Goal: Check status: Check status

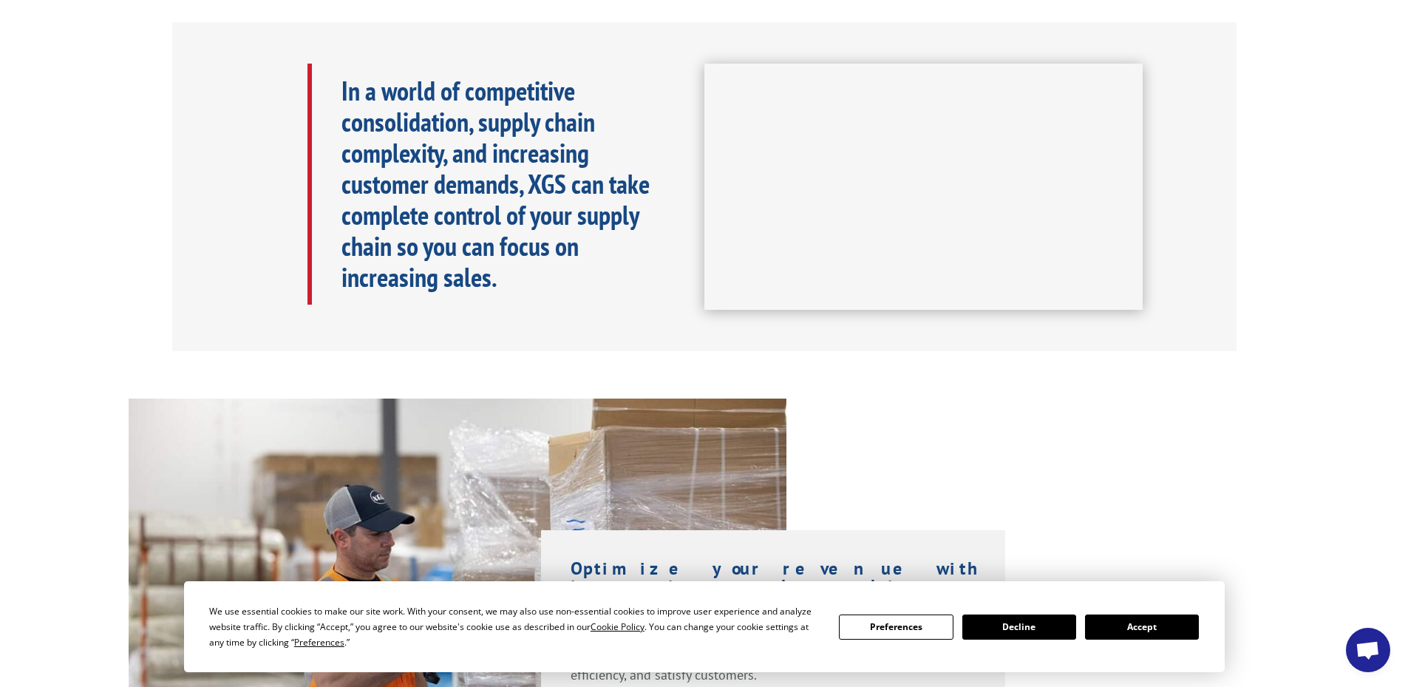
scroll to position [739, 0]
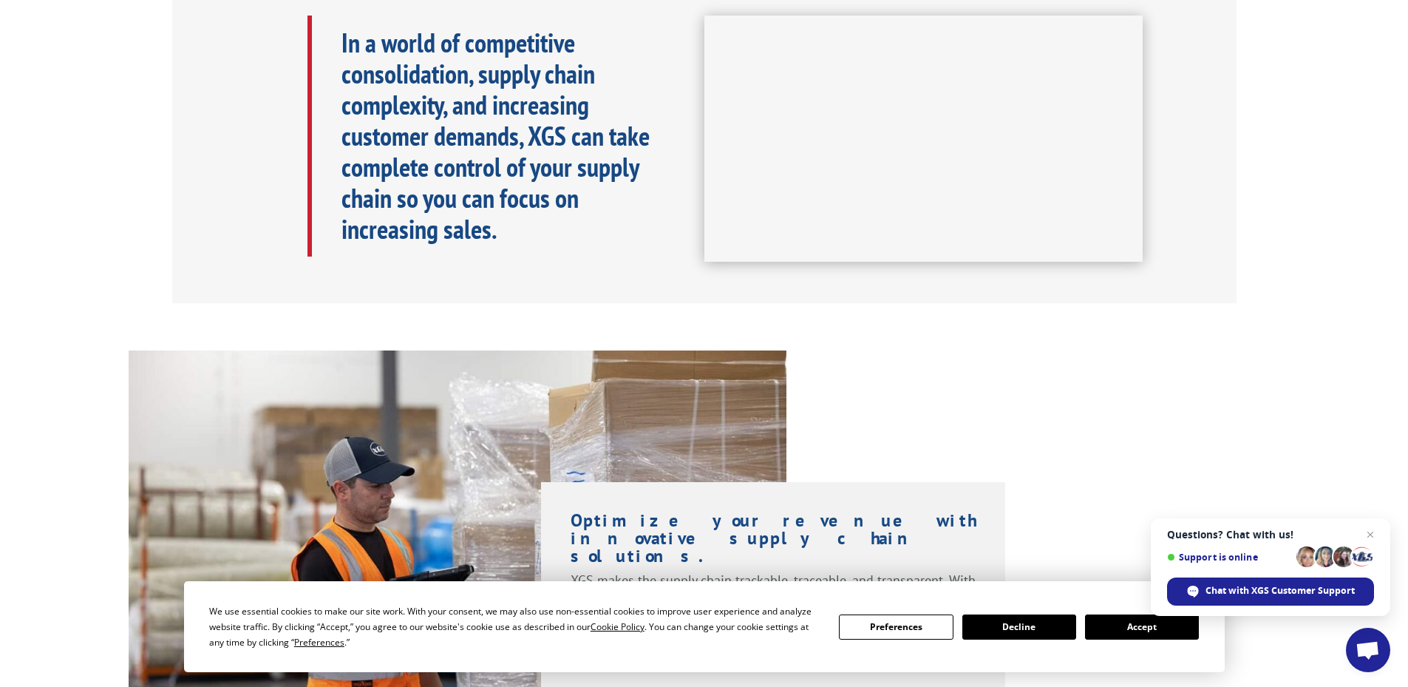
click at [1160, 626] on button "Accept" at bounding box center [1142, 626] width 114 height 25
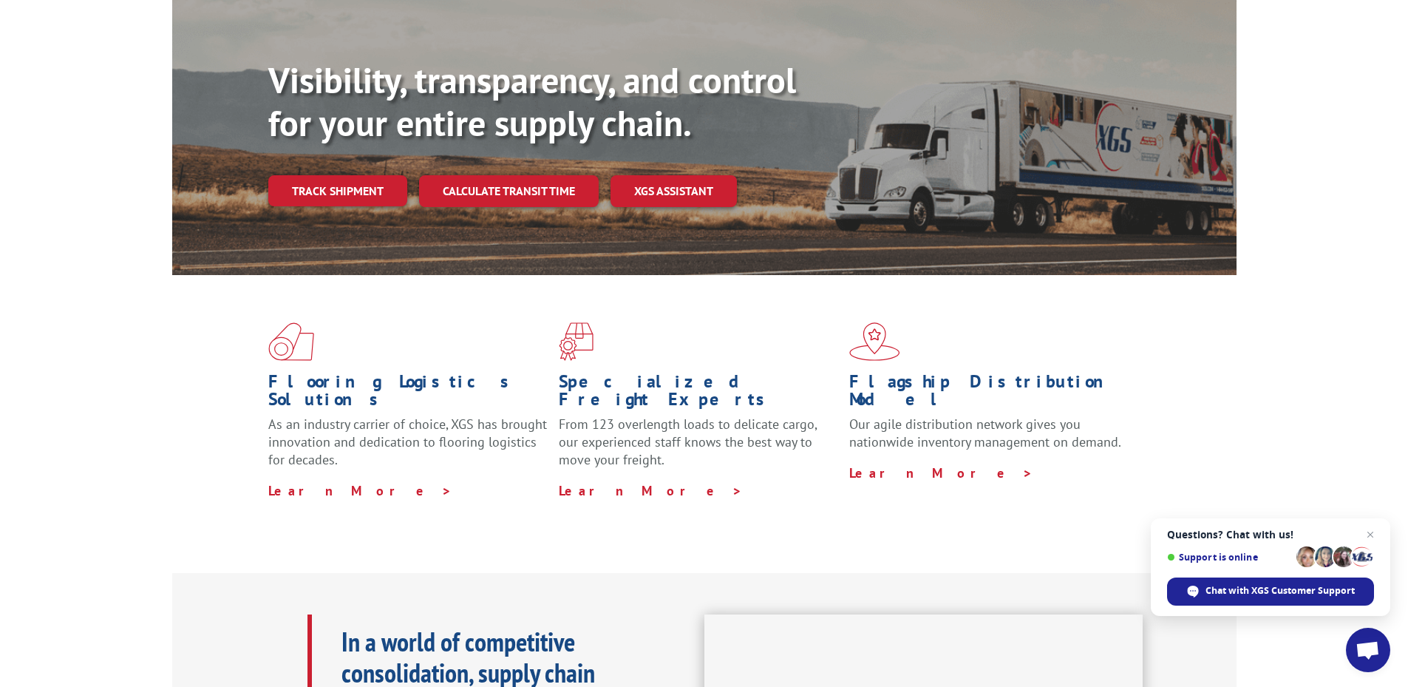
scroll to position [0, 0]
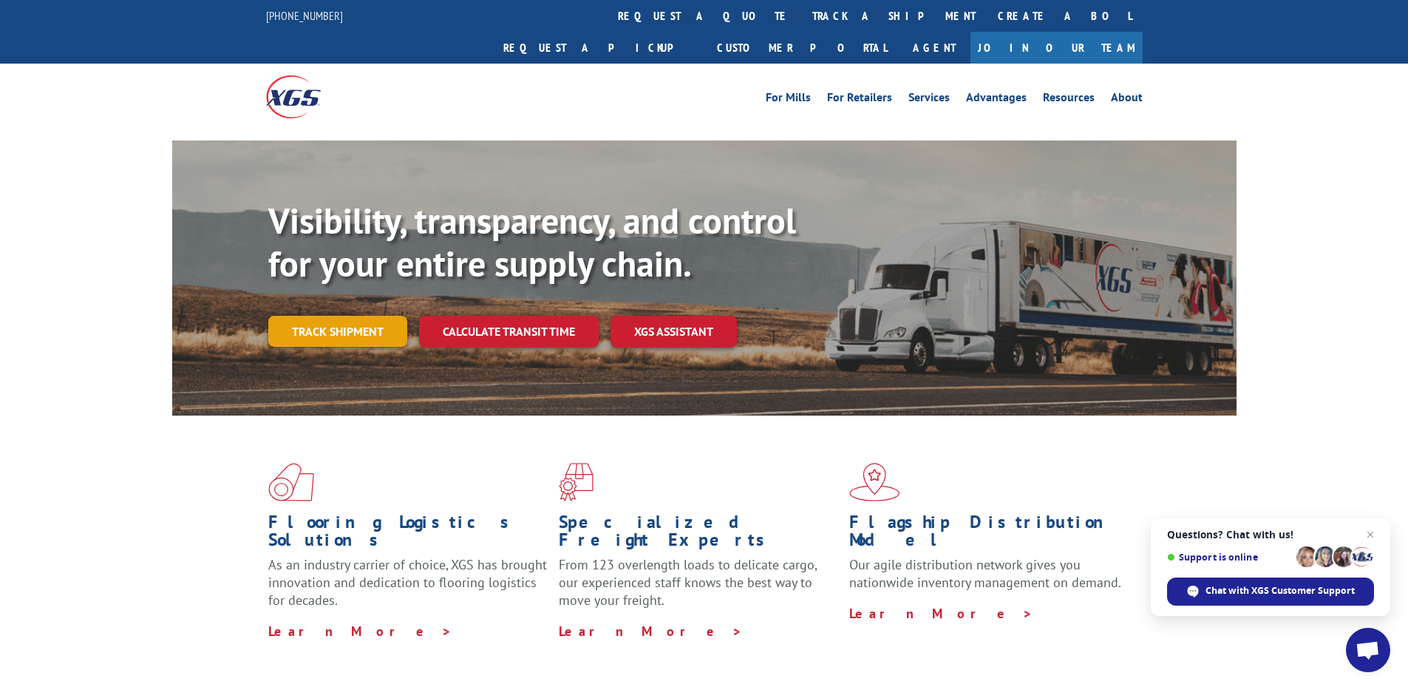
click at [355, 316] on link "Track shipment" at bounding box center [337, 331] width 139 height 31
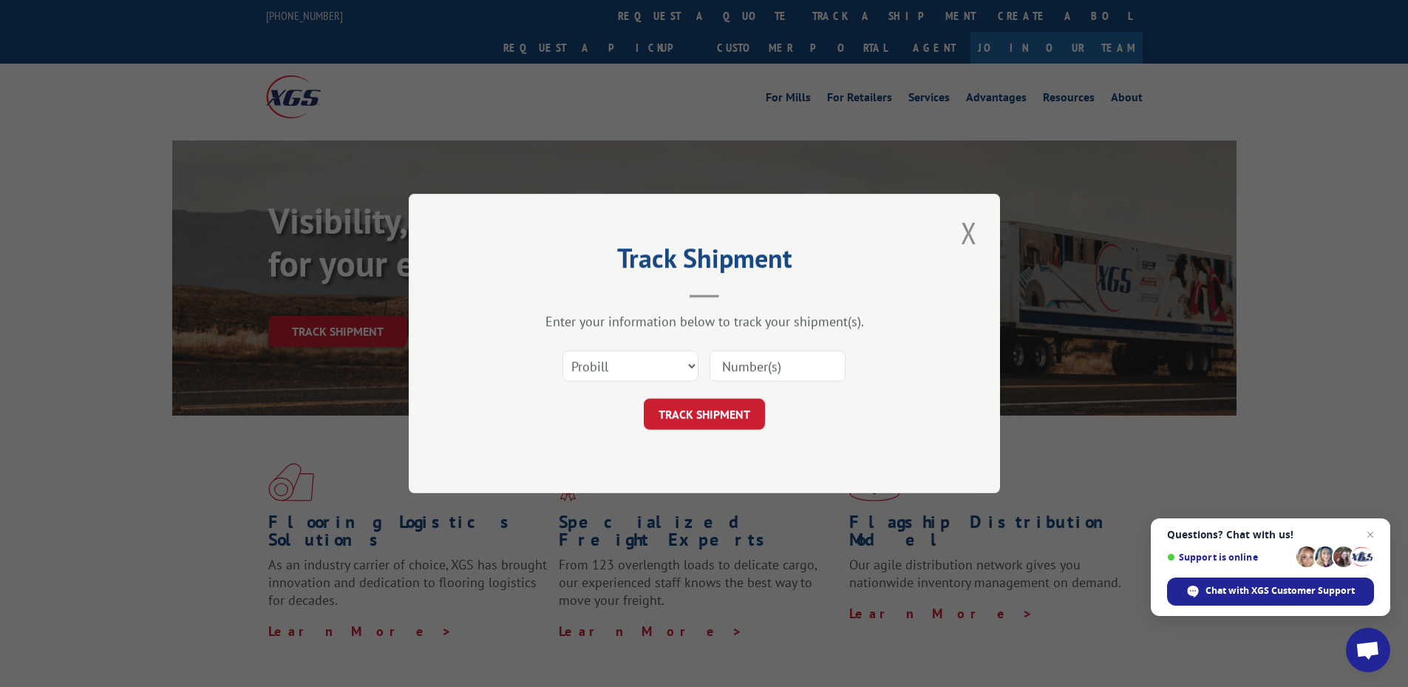
drag, startPoint x: 752, startPoint y: 336, endPoint x: 764, endPoint y: 361, distance: 27.8
click at [753, 337] on div "Enter your information below to track your shipment(s). Select category... Prob…" at bounding box center [704, 371] width 443 height 117
click at [775, 376] on input at bounding box center [778, 365] width 136 height 31
paste input "2550231"
type input "2550231"
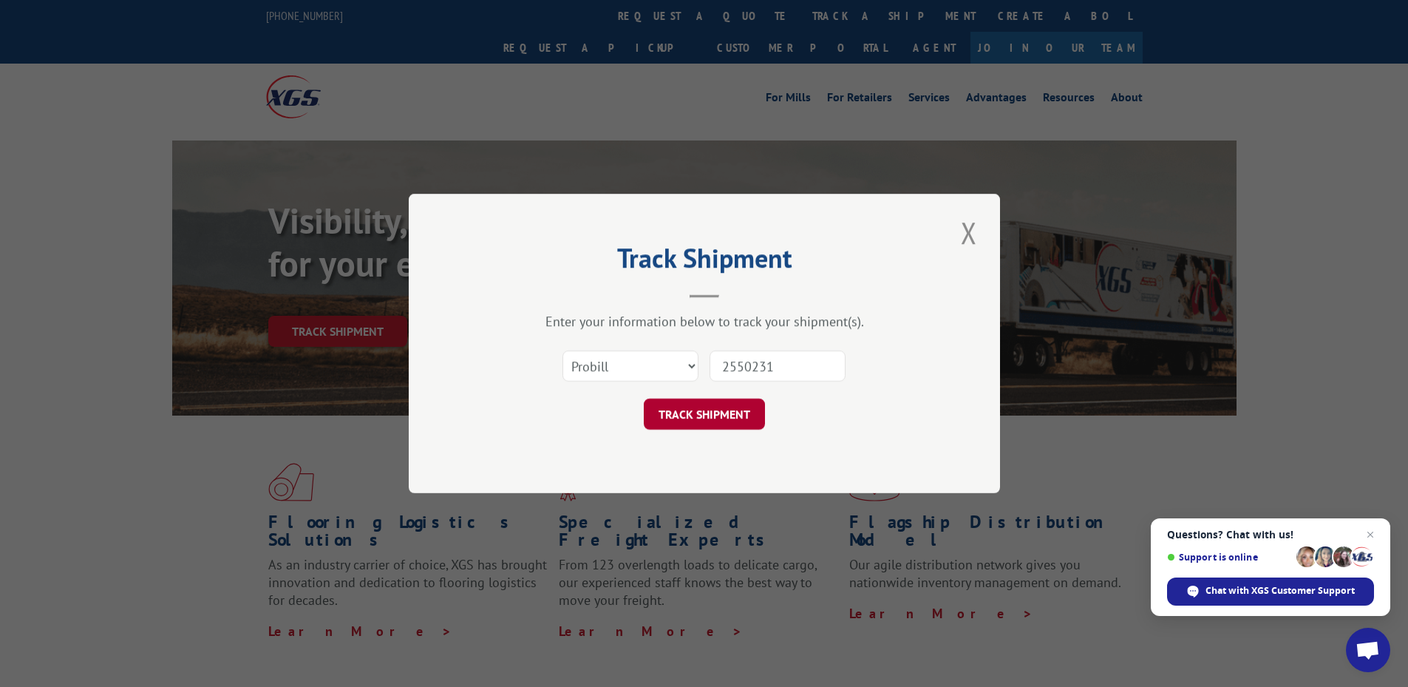
click at [737, 415] on button "TRACK SHIPMENT" at bounding box center [704, 413] width 121 height 31
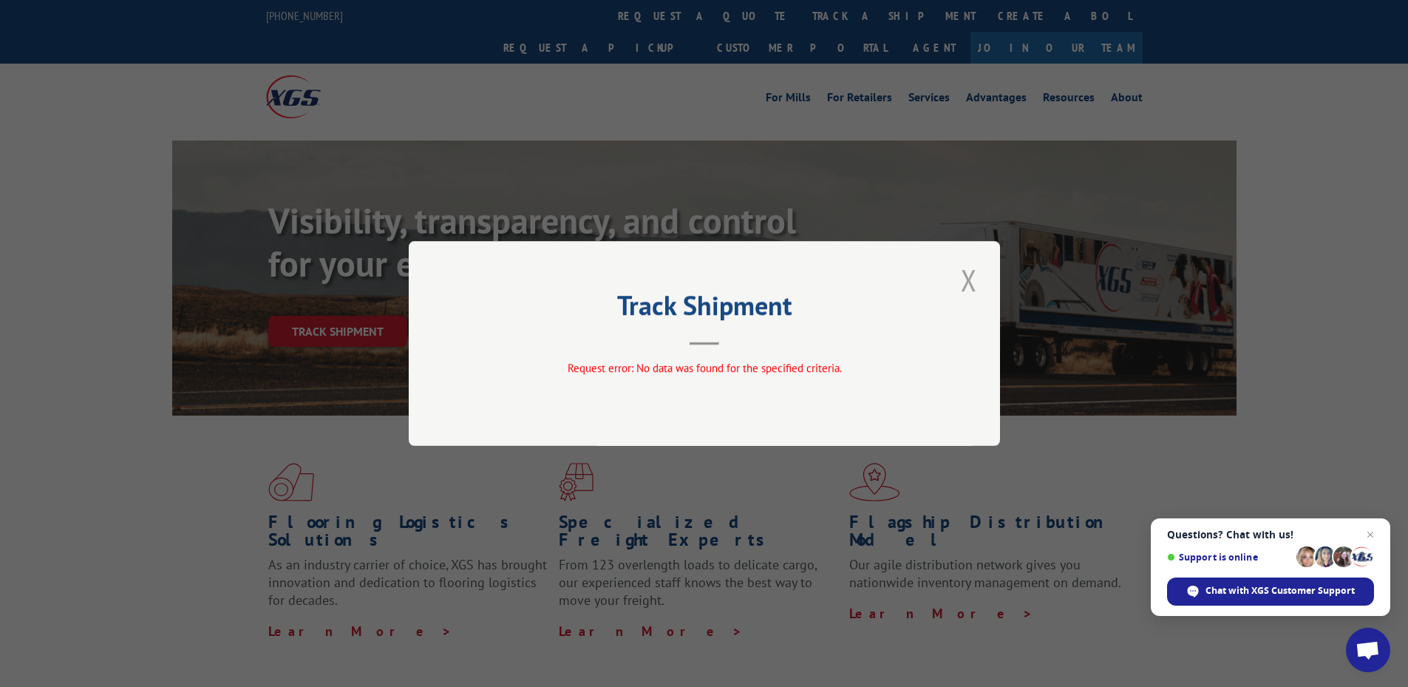
click at [966, 282] on button "Close modal" at bounding box center [968, 279] width 25 height 41
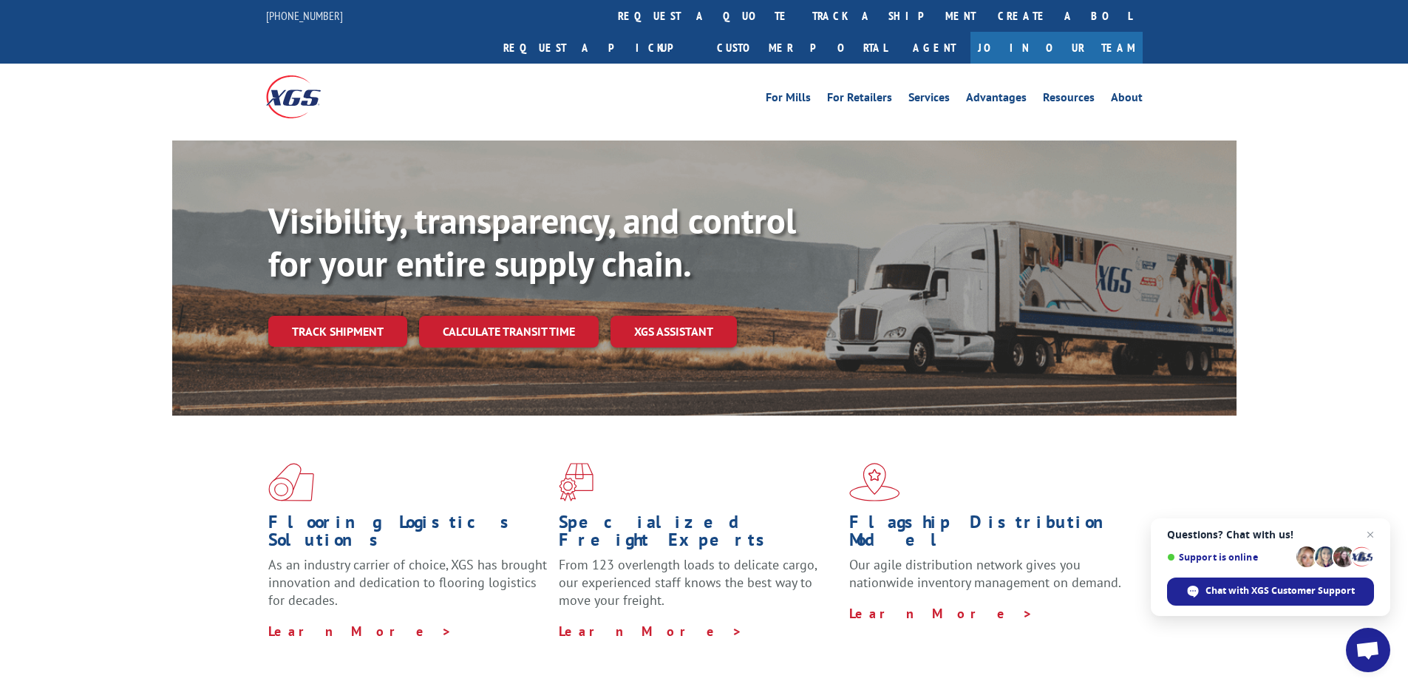
click at [305, 280] on div "Visibility, transparency, and control for your entire supply chain. Track shipm…" at bounding box center [752, 303] width 968 height 206
click at [341, 316] on link "Track shipment" at bounding box center [337, 331] width 139 height 31
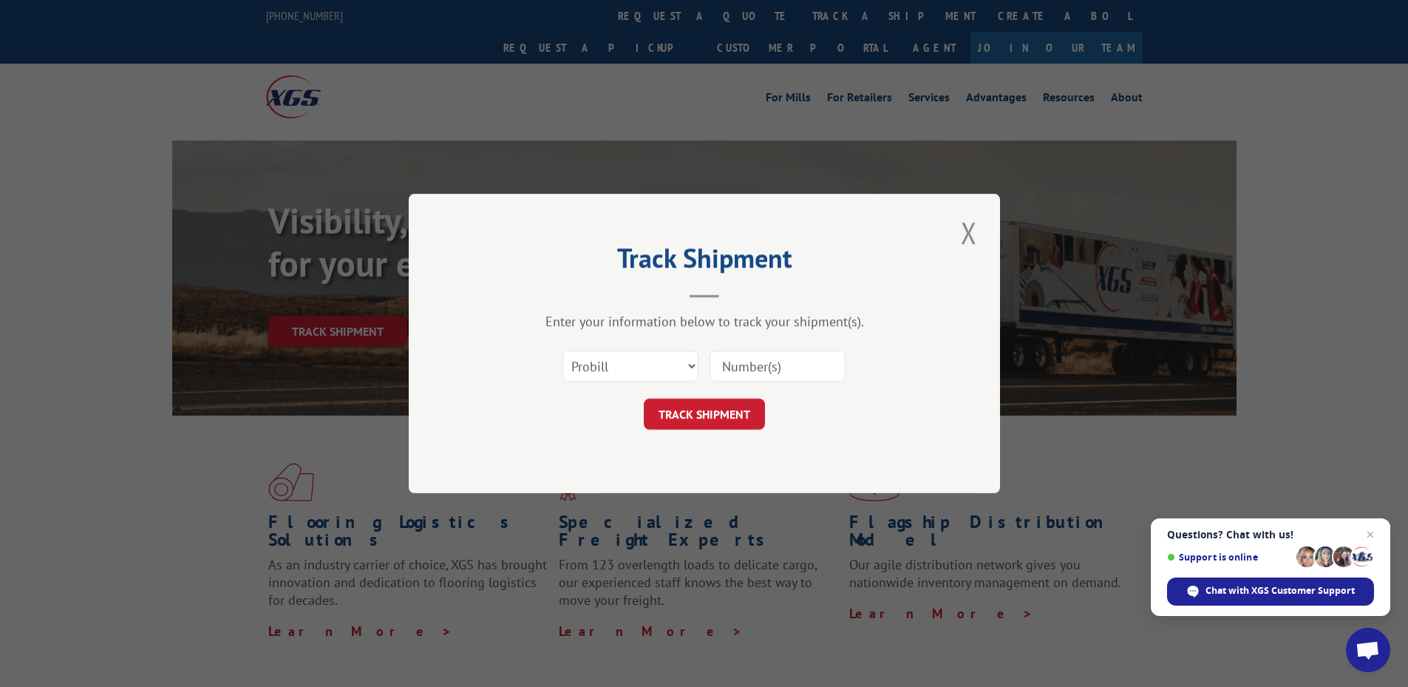
click at [769, 365] on input at bounding box center [778, 365] width 136 height 31
type input "2550231"
click at [747, 415] on button "TRACK SHIPMENT" at bounding box center [704, 413] width 121 height 31
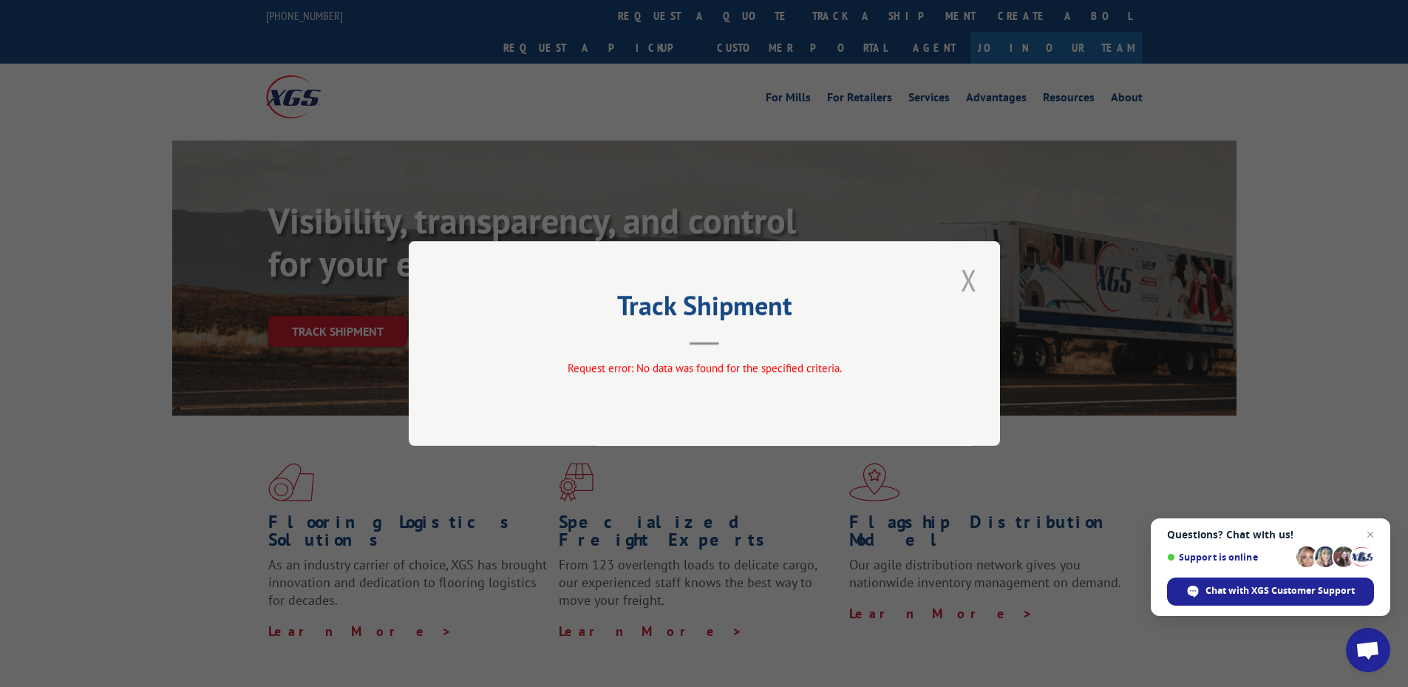
click at [965, 282] on button "Close modal" at bounding box center [968, 279] width 25 height 41
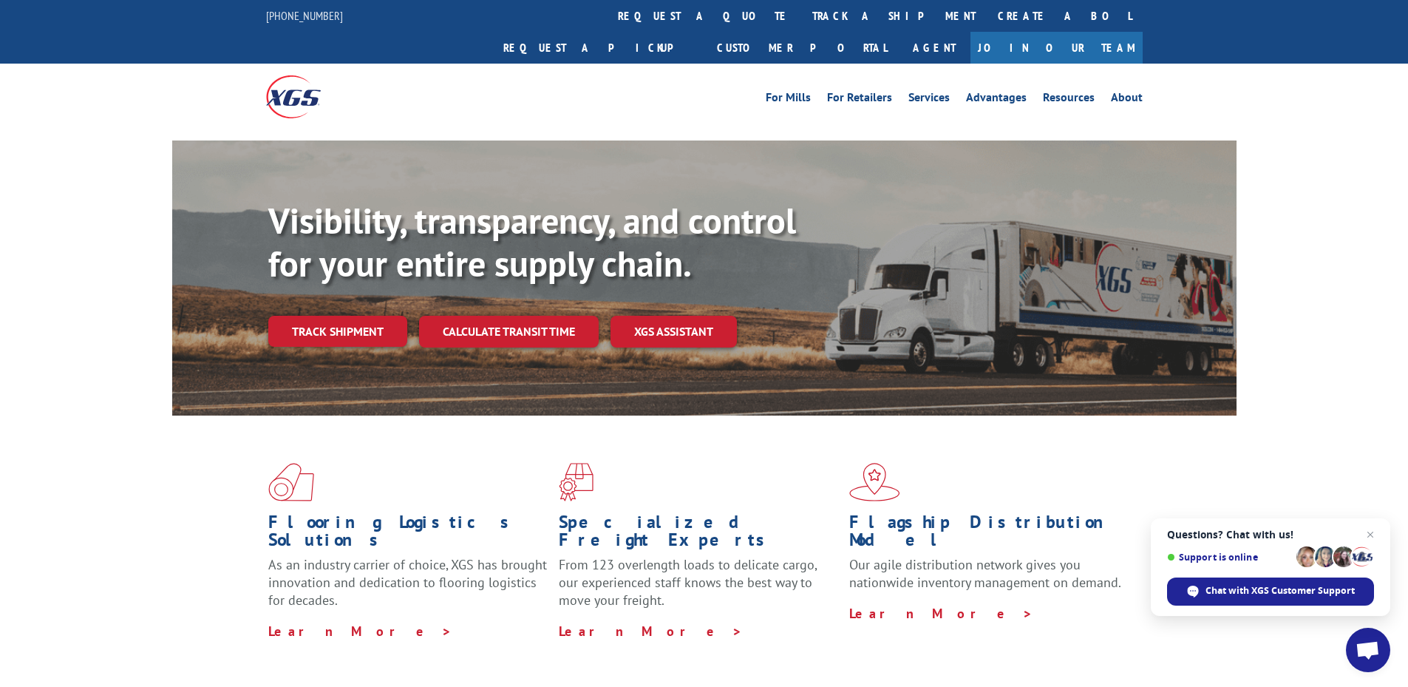
click at [348, 316] on link "Track shipment" at bounding box center [337, 331] width 139 height 31
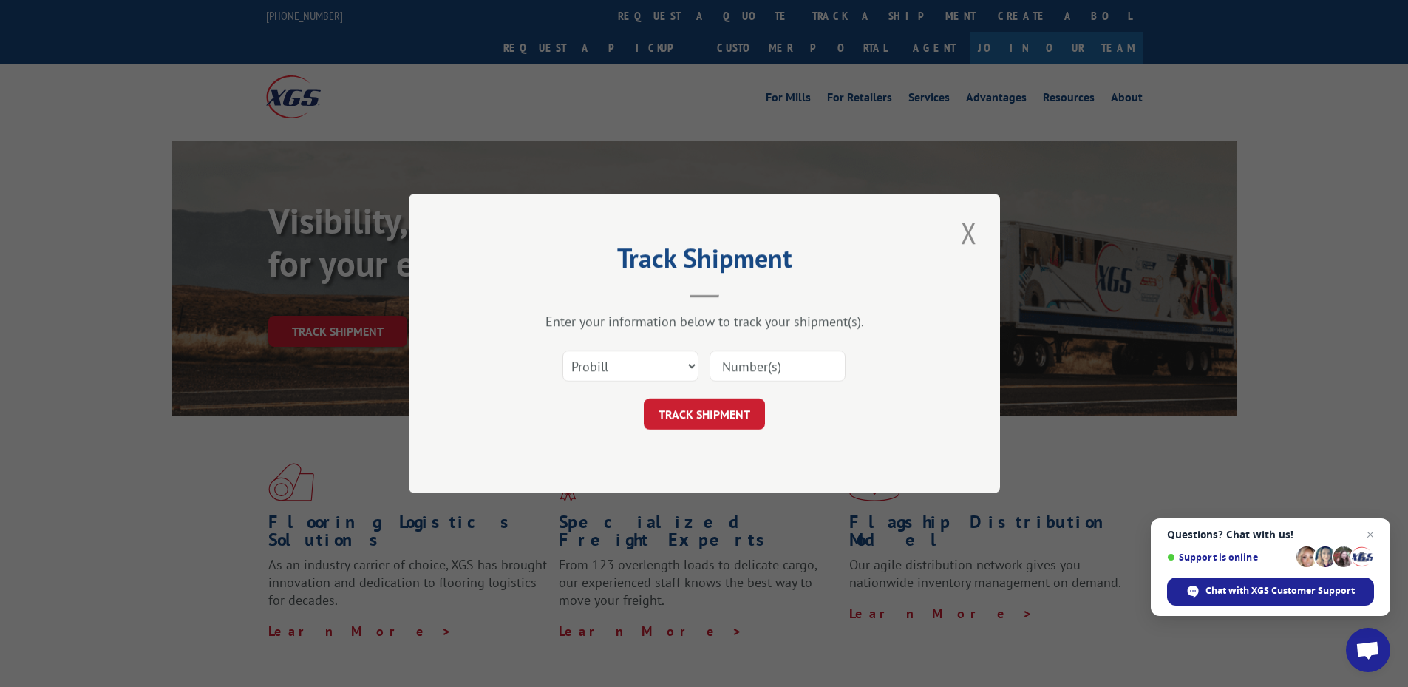
click at [728, 367] on input at bounding box center [778, 365] width 136 height 31
paste input "07702425"
type input "07702425"
click at [718, 408] on button "TRACK SHIPMENT" at bounding box center [704, 413] width 121 height 31
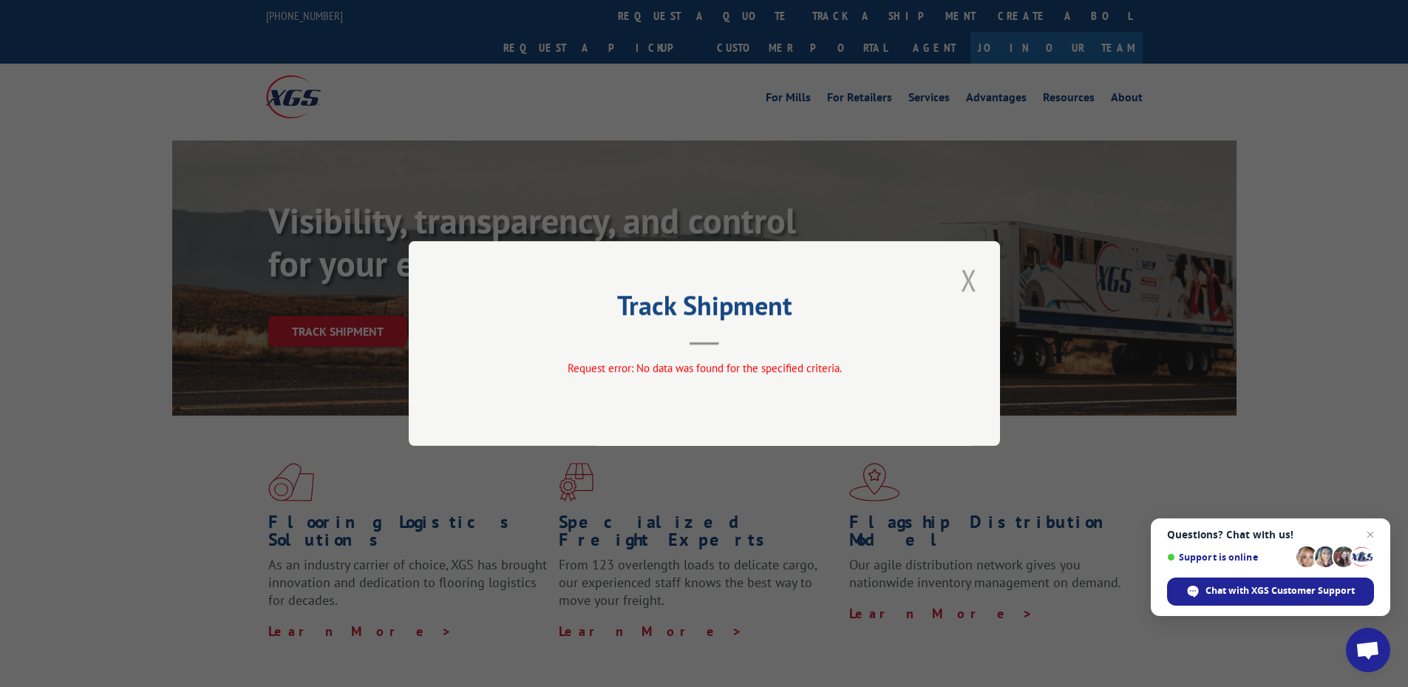
click at [976, 283] on button "Close modal" at bounding box center [968, 279] width 25 height 41
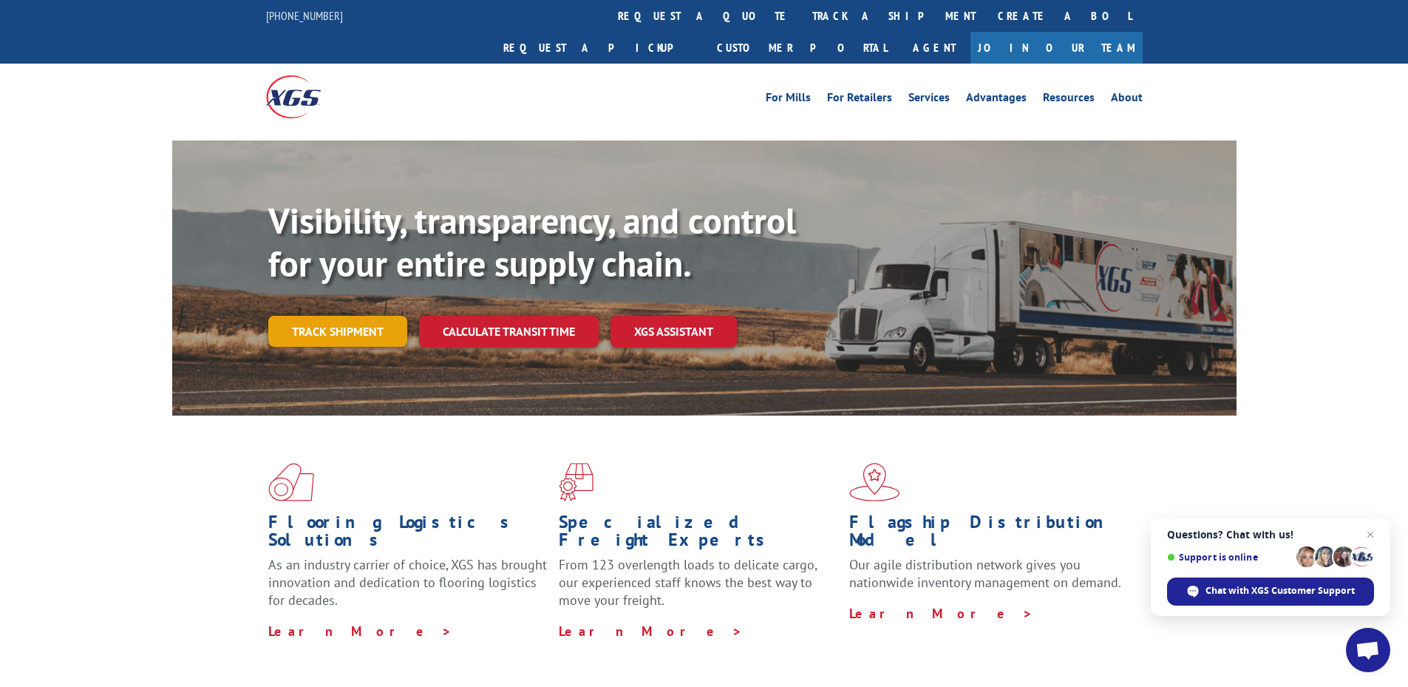
click at [334, 316] on link "Track shipment" at bounding box center [337, 331] width 139 height 31
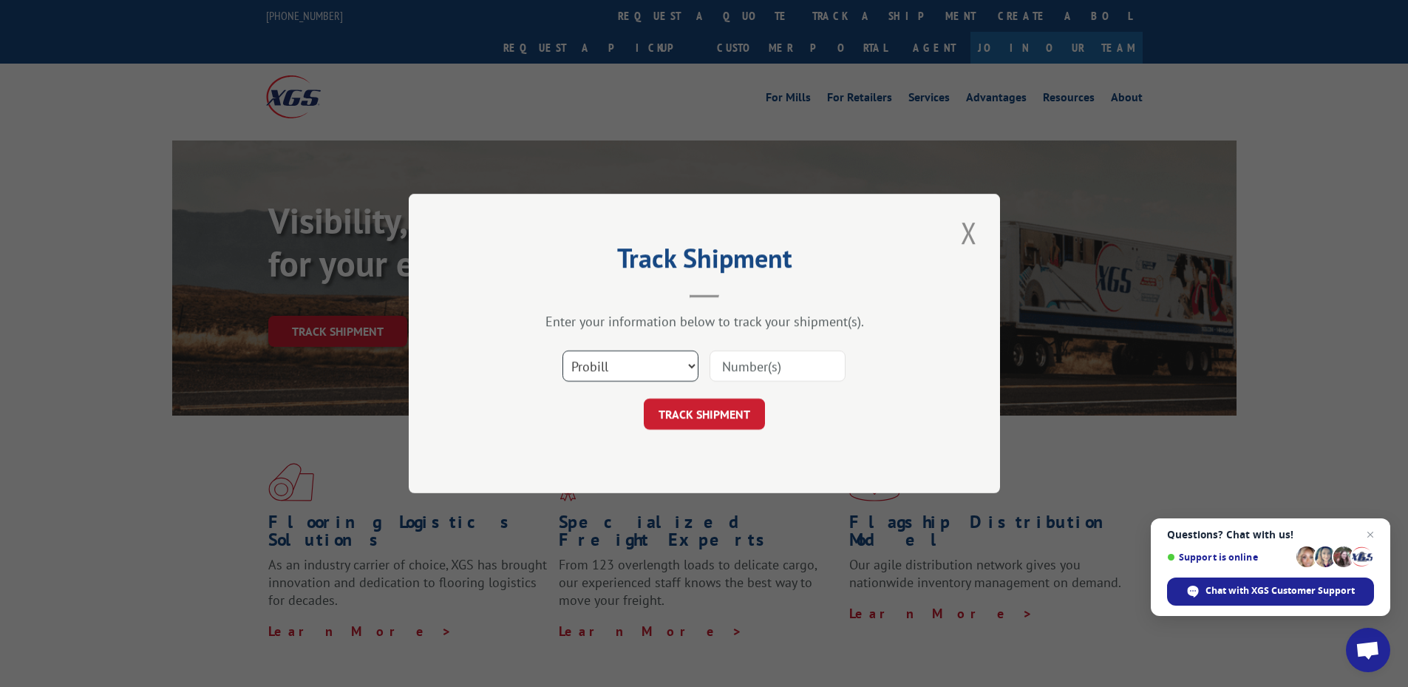
click at [655, 354] on select "Select category... Probill BOL PO" at bounding box center [630, 365] width 136 height 31
select select "po"
click at [562, 350] on select "Select category... Probill BOL PO" at bounding box center [630, 365] width 136 height 31
click at [761, 370] on input at bounding box center [778, 365] width 136 height 31
paste input "07702425"
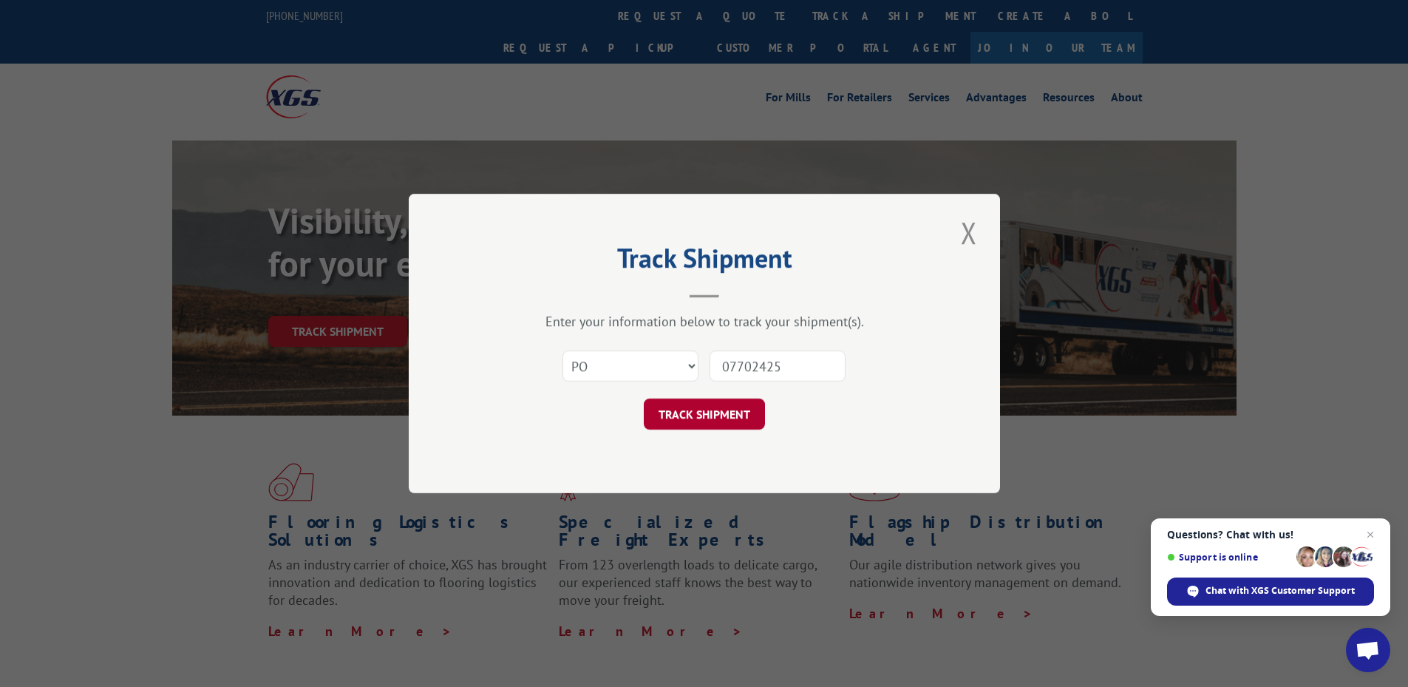
type input "07702425"
click at [748, 424] on button "TRACK SHIPMENT" at bounding box center [704, 413] width 121 height 31
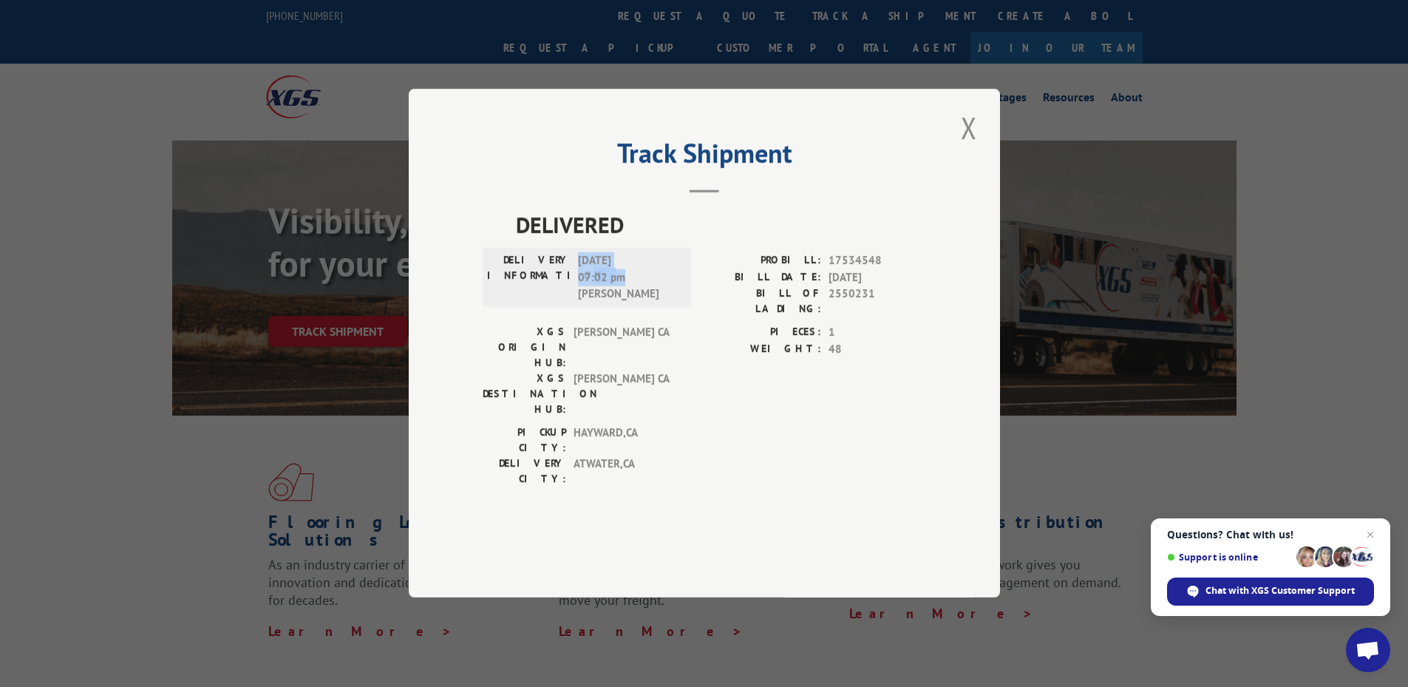
drag, startPoint x: 625, startPoint y: 322, endPoint x: 562, endPoint y: 322, distance: 63.6
click at [562, 303] on div "DELIVERY INFORMATION: [DATE] 07:02 pm [PERSON_NAME]" at bounding box center [587, 278] width 200 height 50
click at [615, 368] on span "[PERSON_NAME] CA" at bounding box center [624, 347] width 100 height 47
drag, startPoint x: 644, startPoint y: 385, endPoint x: 571, endPoint y: 360, distance: 76.7
click at [571, 360] on div "XGS ORIGIN HUB: TRACY CA XGS DESTINATION HUB: TRACY [GEOGRAPHIC_DATA]" at bounding box center [583, 370] width 200 height 93
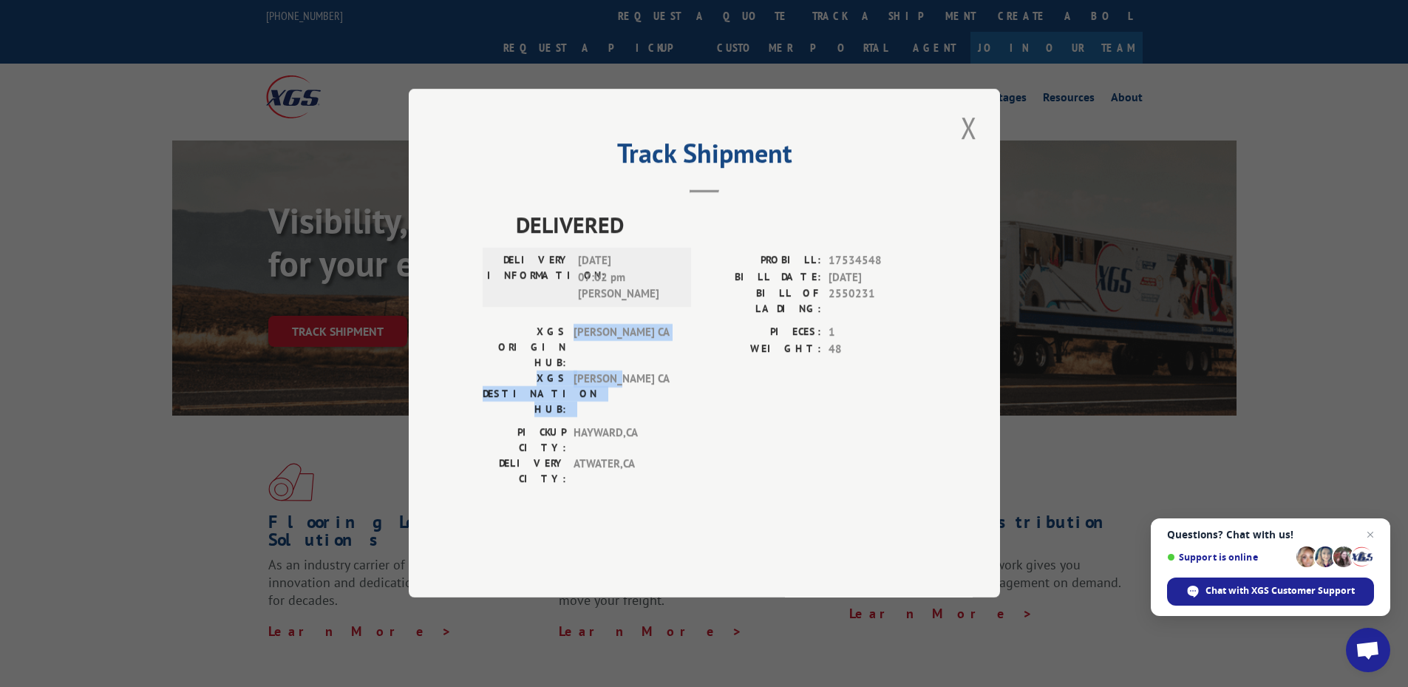
click at [633, 387] on span "[PERSON_NAME] CA" at bounding box center [624, 394] width 100 height 47
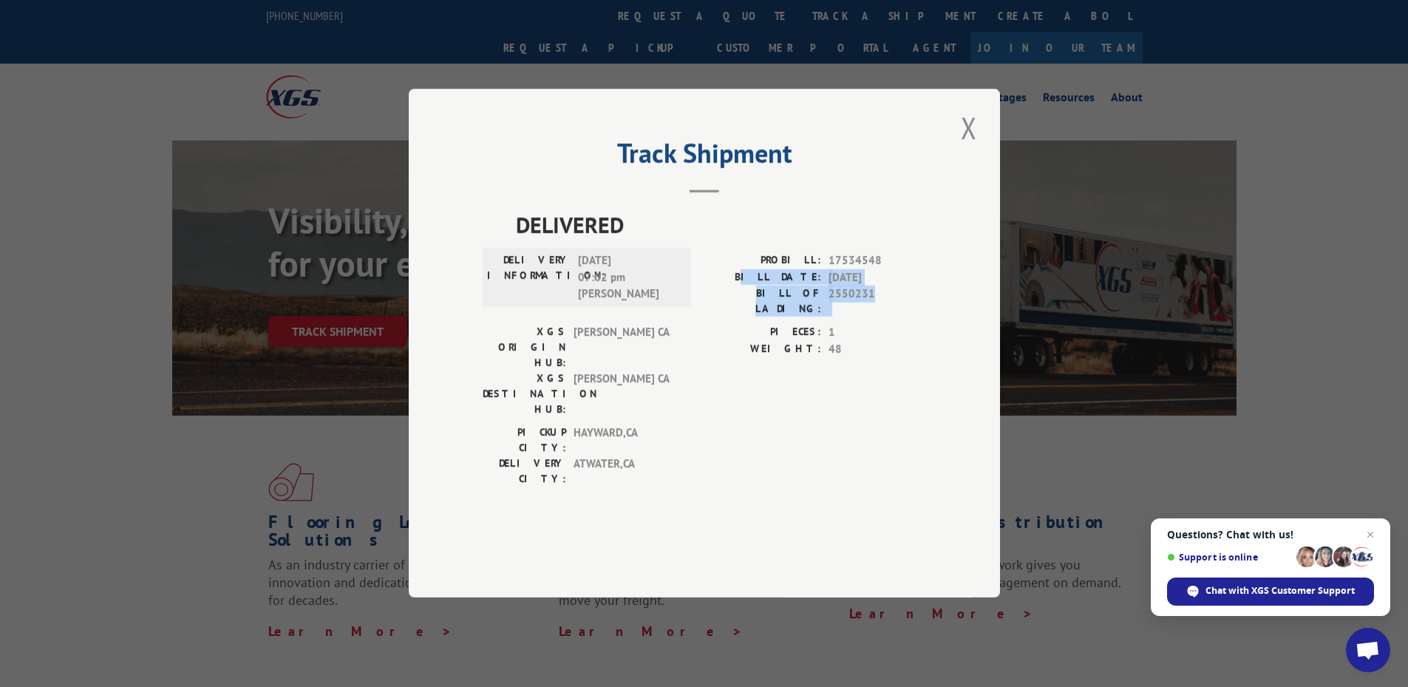
drag, startPoint x: 908, startPoint y: 338, endPoint x: 774, endPoint y: 326, distance: 134.3
click at [774, 317] on div "PROBILL: 17534548 BILL DATE: [DATE] BILL OF LADING: 2550231" at bounding box center [815, 285] width 222 height 64
click at [766, 286] on label "BILL DATE:" at bounding box center [762, 277] width 117 height 17
